Goal: Task Accomplishment & Management: Use online tool/utility

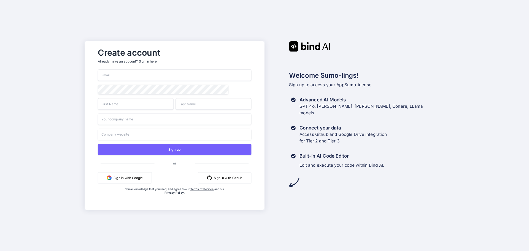
click at [115, 77] on input "email" at bounding box center [175, 75] width 154 height 12
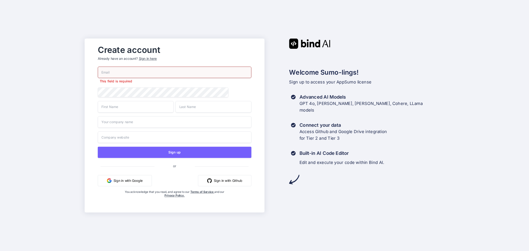
click at [138, 69] on input "email" at bounding box center [175, 73] width 154 height 12
type input "isaacmedinaco@gmail.com"
click at [70, 69] on div "Create account Already have an account? Sign in here isaacmedinaco@gmail.com Th…" at bounding box center [264, 125] width 529 height 251
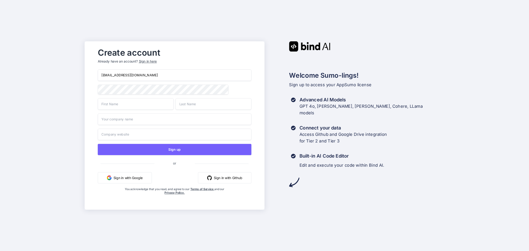
click at [82, 91] on div "Create account Already have an account? Sign in here isaacmedinaco@gmail.com Si…" at bounding box center [264, 125] width 529 height 251
click at [113, 105] on input "text" at bounding box center [136, 104] width 76 height 12
type input "Isaac"
type input "Medina"
type input "AiSkool.club"
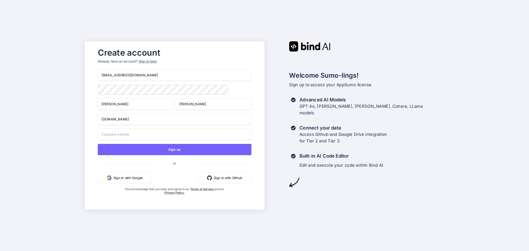
click at [123, 135] on input "text" at bounding box center [175, 135] width 154 height 12
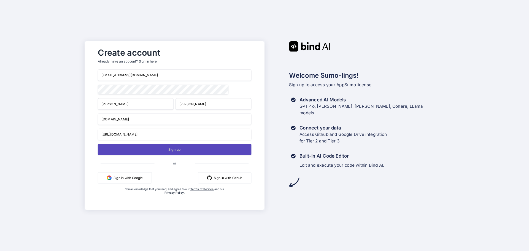
type input "https://aiskool.club"
click at [135, 152] on button "Sign up" at bounding box center [175, 149] width 154 height 11
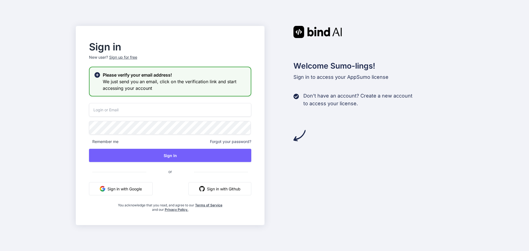
type input "[EMAIL_ADDRESS][DOMAIN_NAME]"
click at [96, 75] on icon at bounding box center [96, 76] width 5 height 5
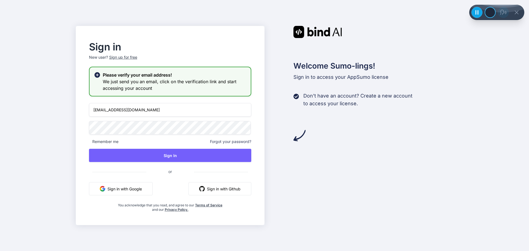
click at [120, 69] on div "Please verify your email address! We just send you an email, click on the verif…" at bounding box center [170, 82] width 162 height 30
click at [120, 74] on h2 "Please verify your email address!" at bounding box center [174, 75] width 143 height 7
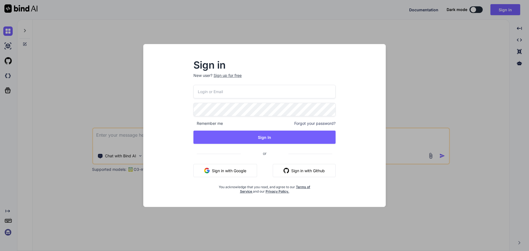
click at [240, 95] on input "email" at bounding box center [264, 91] width 142 height 13
type input "[EMAIL_ADDRESS][DOMAIN_NAME]"
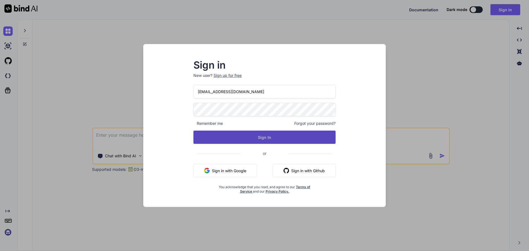
click at [229, 135] on button "Sign In" at bounding box center [264, 137] width 142 height 13
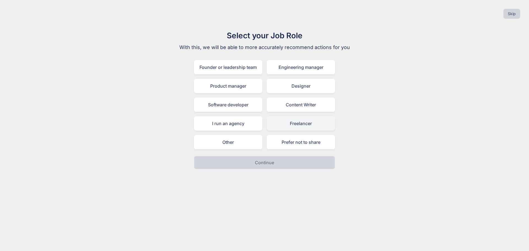
click at [308, 124] on div "Freelancer" at bounding box center [301, 123] width 68 height 14
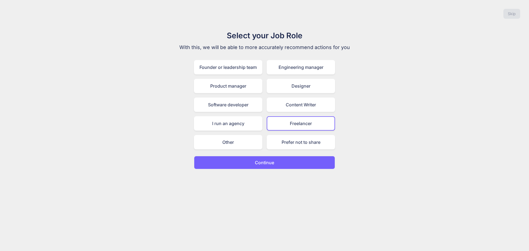
click at [268, 163] on p "Continue" at bounding box center [264, 162] width 19 height 7
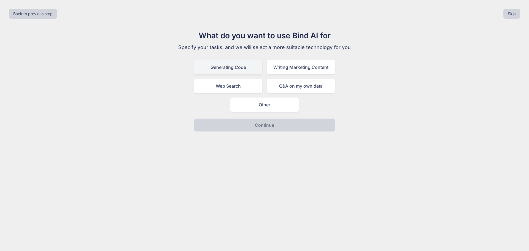
click at [210, 66] on div "Generating Code" at bounding box center [228, 67] width 68 height 14
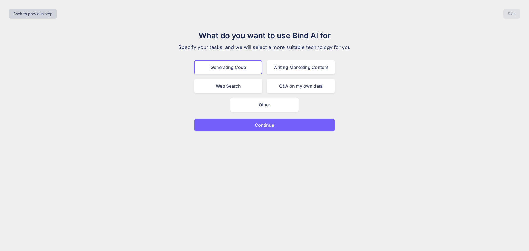
click at [271, 124] on p "Continue" at bounding box center [264, 125] width 19 height 7
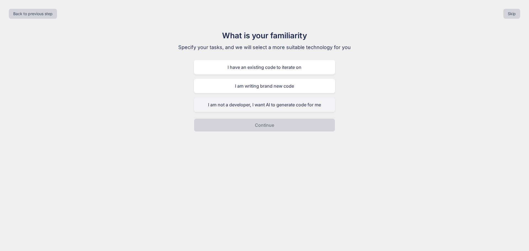
click at [236, 104] on div "I am not a developer, I want AI to generate code for me" at bounding box center [264, 104] width 141 height 14
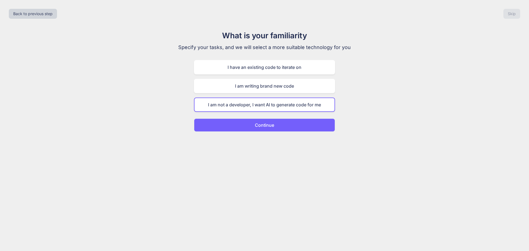
click at [238, 124] on button "Continue" at bounding box center [264, 124] width 141 height 13
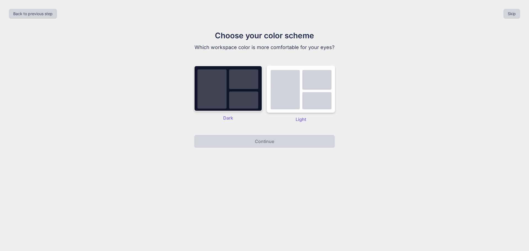
click at [243, 104] on img at bounding box center [228, 89] width 68 height 46
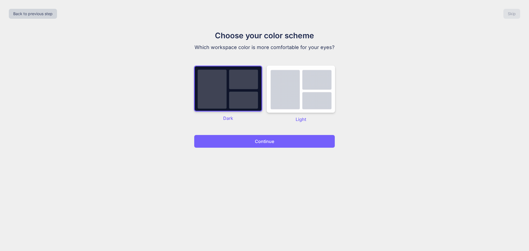
click at [238, 143] on button "Continue" at bounding box center [264, 141] width 141 height 13
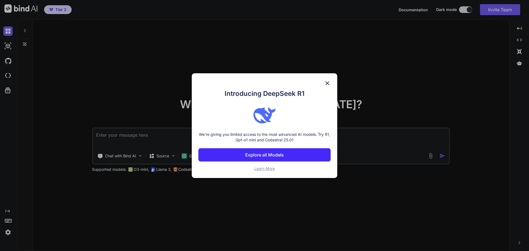
click at [227, 151] on button "Explore all Models" at bounding box center [264, 154] width 132 height 13
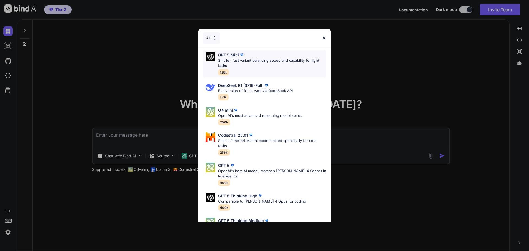
click at [252, 59] on p "Smaller, fast variant balancing speed and capability for light tasks" at bounding box center [272, 63] width 108 height 11
type textarea "x"
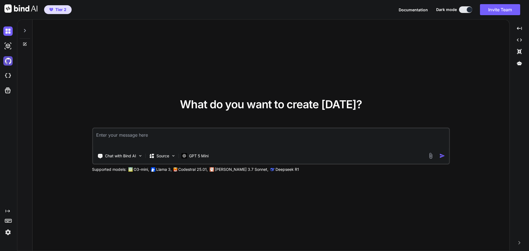
click at [8, 60] on img at bounding box center [7, 60] width 9 height 9
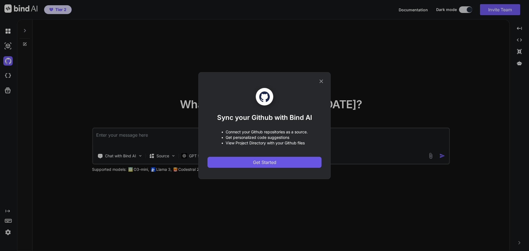
click at [284, 163] on button "Get Started" at bounding box center [264, 162] width 114 height 11
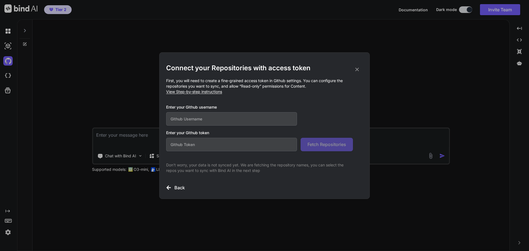
click at [197, 120] on input "text" at bounding box center [231, 118] width 131 height 13
type input "[EMAIL_ADDRESS][DOMAIN_NAME]"
click at [213, 145] on input "text" at bounding box center [231, 144] width 131 height 13
click at [206, 121] on input "[EMAIL_ADDRESS][DOMAIN_NAME]" at bounding box center [231, 118] width 131 height 13
click at [210, 92] on span "View Step-by-step instructions" at bounding box center [194, 91] width 56 height 5
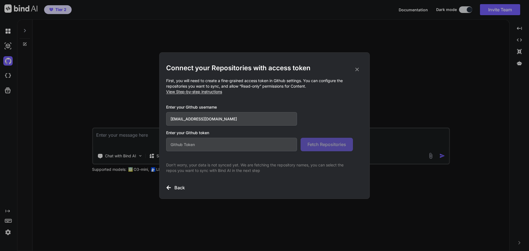
click at [240, 143] on input "text" at bounding box center [231, 144] width 131 height 13
click at [234, 148] on input "text" at bounding box center [231, 144] width 131 height 13
click at [237, 118] on input "[EMAIL_ADDRESS][DOMAIN_NAME]" at bounding box center [231, 118] width 131 height 13
drag, startPoint x: 235, startPoint y: 119, endPoint x: 109, endPoint y: 116, distance: 125.9
click at [109, 116] on div "Connect your Repositories with access token First, you will need to create a fi…" at bounding box center [264, 125] width 529 height 251
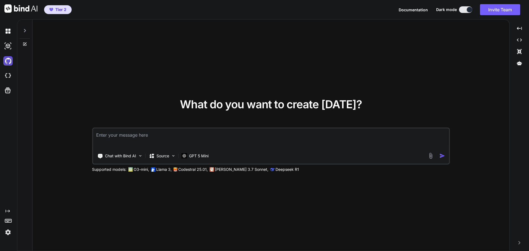
click at [10, 63] on img at bounding box center [7, 60] width 9 height 9
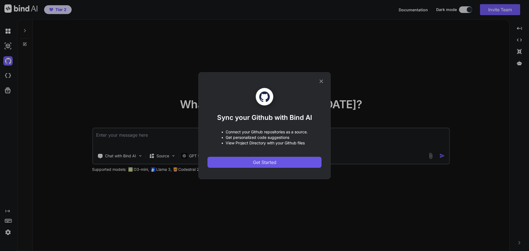
click at [285, 162] on button "Get Started" at bounding box center [264, 162] width 114 height 11
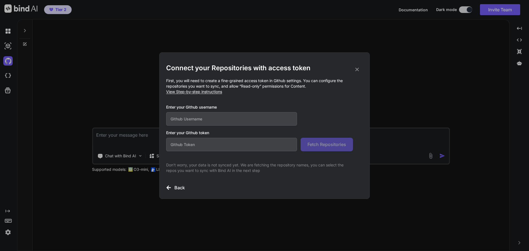
click at [218, 120] on input "text" at bounding box center [231, 118] width 131 height 13
paste input "broncocoder"
type input "broncocoder"
click at [254, 143] on input "text" at bounding box center [231, 144] width 131 height 13
click at [305, 86] on p "First, you will need to create a fine-grained access token in Github settings. …" at bounding box center [264, 86] width 197 height 17
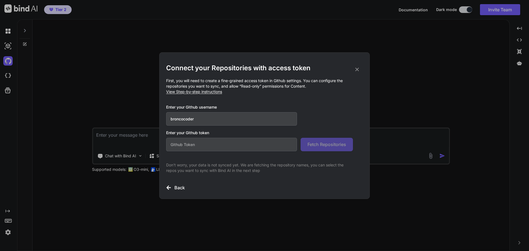
click at [245, 87] on p "First, you will need to create a fine-grained access token in Github settings. …" at bounding box center [264, 86] width 197 height 17
click at [202, 91] on span "View Step-by-step instructions" at bounding box center [194, 91] width 56 height 5
type textarea "x"
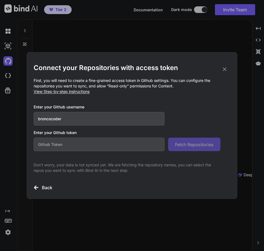
paste input "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"
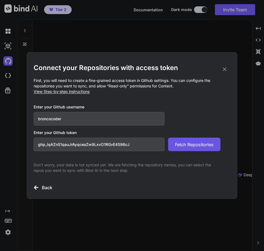
type input "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"
click at [199, 148] on button "Fetch Repositories" at bounding box center [194, 143] width 52 height 13
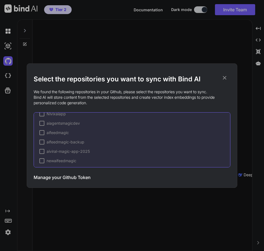
scroll to position [111, 0]
click at [42, 158] on div at bounding box center [41, 158] width 5 height 5
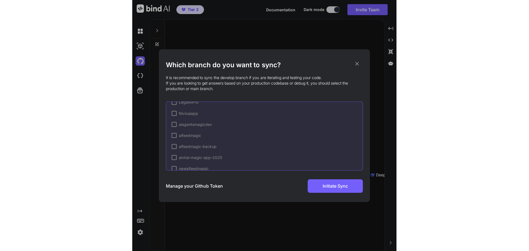
scroll to position [134, 0]
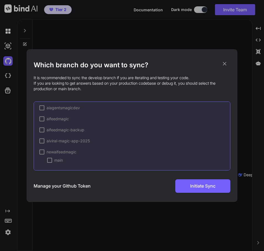
click at [49, 159] on div at bounding box center [49, 160] width 5 height 5
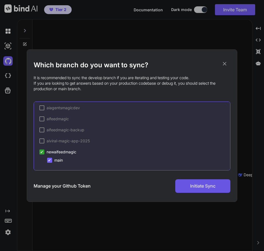
click at [197, 186] on span "Initiate Sync" at bounding box center [202, 185] width 25 height 7
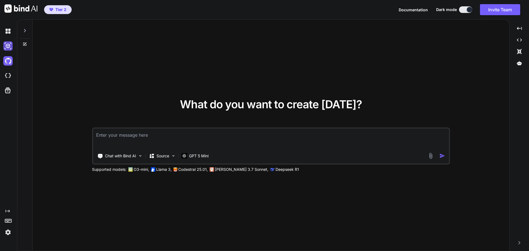
click at [10, 48] on img at bounding box center [7, 45] width 9 height 9
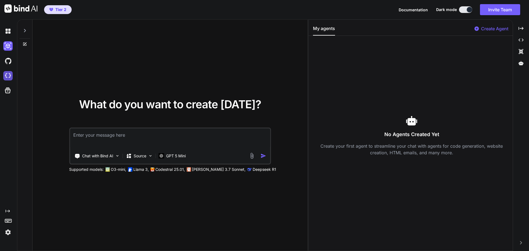
click at [9, 75] on img at bounding box center [7, 75] width 9 height 9
click at [135, 138] on textarea at bounding box center [170, 138] width 200 height 20
click at [153, 158] on img at bounding box center [150, 155] width 5 height 5
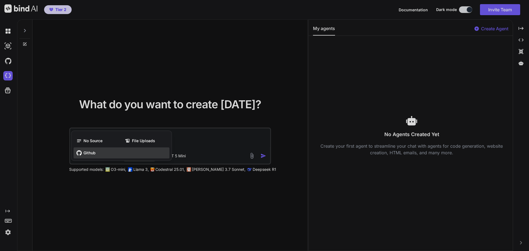
click at [135, 154] on div "Github" at bounding box center [122, 152] width 96 height 11
type textarea "x"
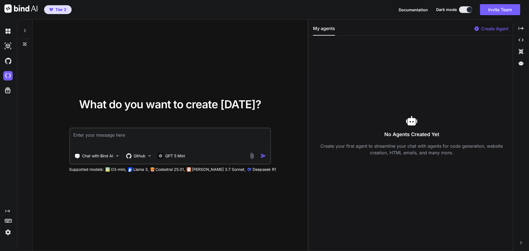
click at [92, 138] on textarea at bounding box center [170, 138] width 200 height 20
click at [8, 210] on icon "Created with Pixso." at bounding box center [8, 211] width 4 height 4
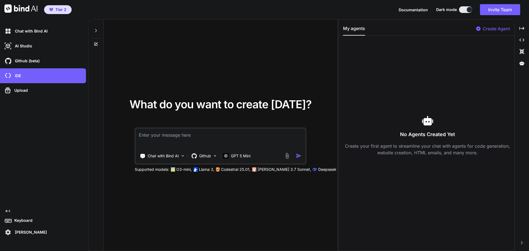
click at [66, 10] on span "Tier 2" at bounding box center [57, 10] width 21 height 6
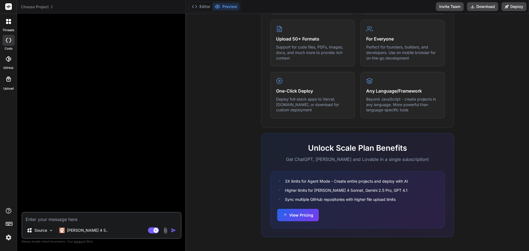
scroll to position [274, 0]
click at [295, 218] on button "View Pricing" at bounding box center [298, 214] width 42 height 12
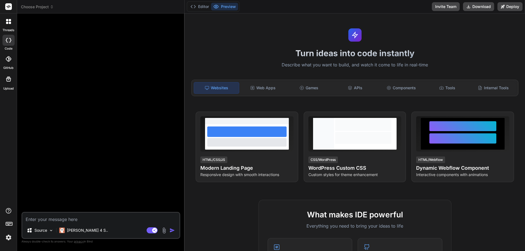
scroll to position [0, 0]
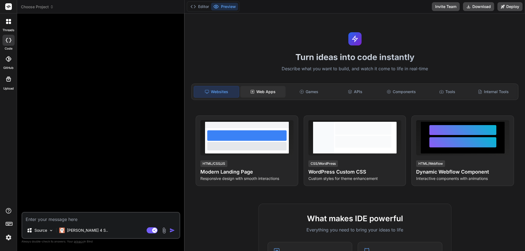
click at [262, 90] on div "Web Apps" at bounding box center [262, 92] width 45 height 12
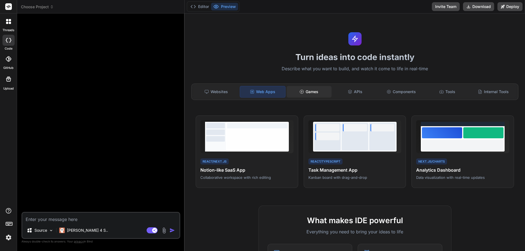
click at [306, 88] on div "Games" at bounding box center [308, 92] width 45 height 12
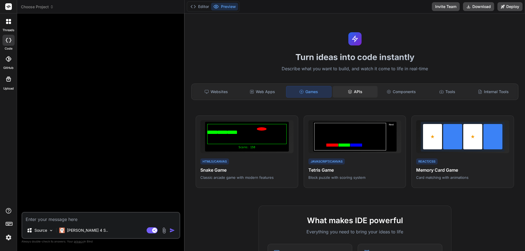
click at [352, 89] on div "APIs" at bounding box center [354, 92] width 45 height 12
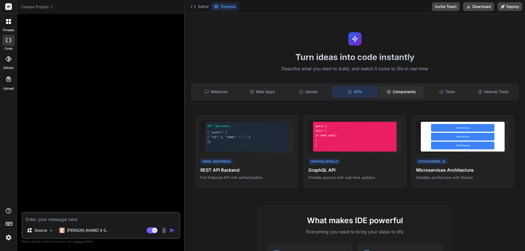
click at [386, 90] on icon at bounding box center [388, 91] width 4 height 4
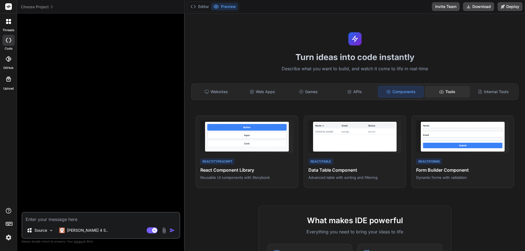
click at [435, 94] on div "Tools" at bounding box center [446, 92] width 45 height 12
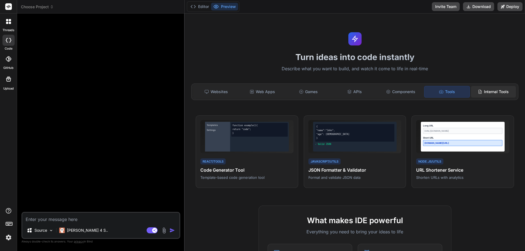
click at [487, 92] on div "Internal Tools" at bounding box center [493, 92] width 45 height 12
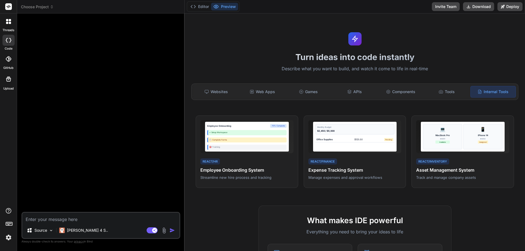
click at [8, 60] on icon at bounding box center [9, 59] width 6 height 6
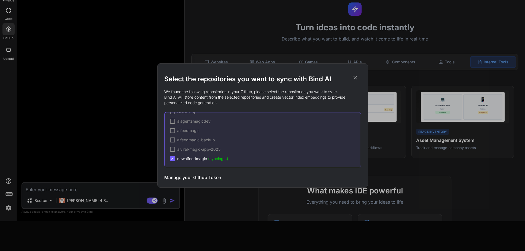
scroll to position [0, 0]
click at [355, 79] on icon at bounding box center [355, 78] width 6 height 6
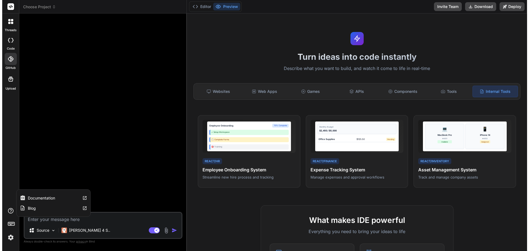
scroll to position [0, 0]
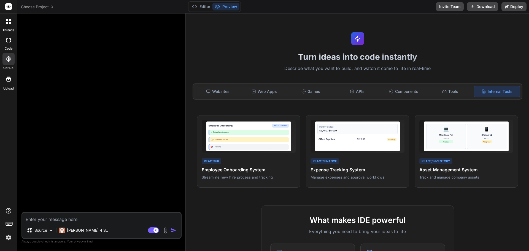
click at [9, 21] on icon at bounding box center [10, 20] width 2 height 2
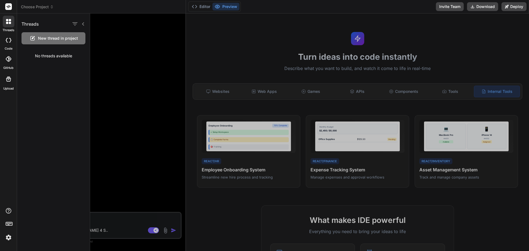
click at [9, 40] on icon at bounding box center [9, 40] width 6 height 4
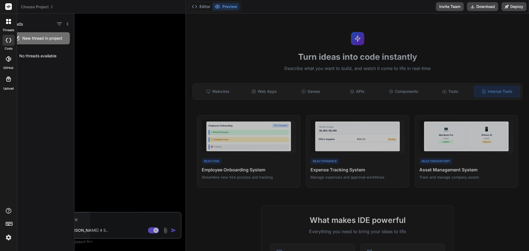
type textarea "x"
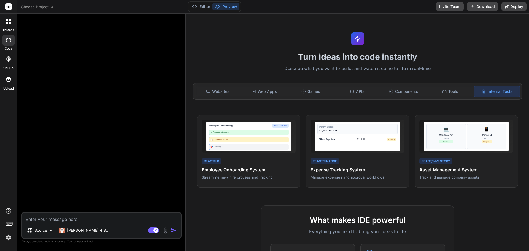
click at [8, 69] on label "GitHub" at bounding box center [8, 68] width 10 height 5
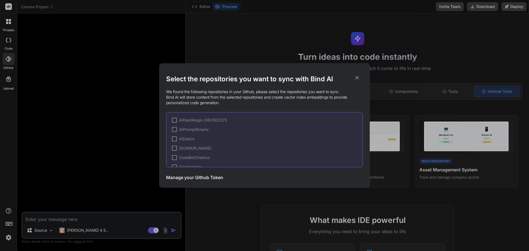
click at [357, 78] on icon at bounding box center [357, 78] width 4 height 4
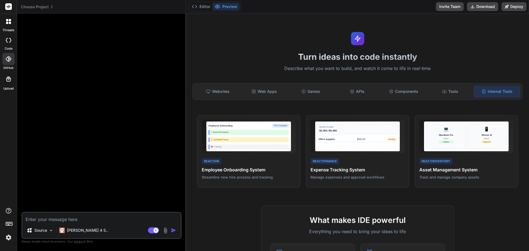
click at [8, 5] on rect at bounding box center [8, 6] width 7 height 7
